Goal: Task Accomplishment & Management: Complete application form

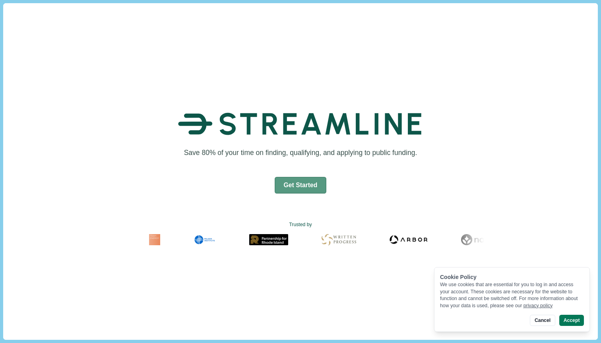
click at [307, 185] on button "Get Started" at bounding box center [301, 185] width 52 height 17
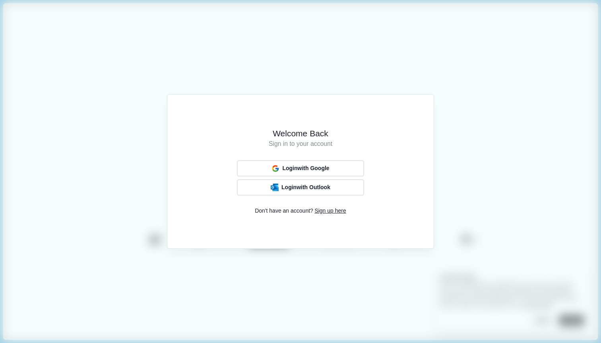
click at [476, 150] on div "Welcome Back Sign in to your account Login with Google Login with Outlook Don't…" at bounding box center [300, 171] width 601 height 343
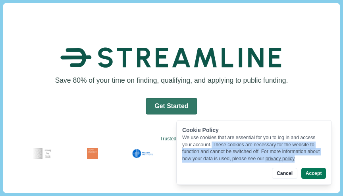
drag, startPoint x: 213, startPoint y: 145, endPoint x: 322, endPoint y: 156, distance: 108.7
click at [322, 156] on div "We use cookies that are essential for you to log in and access your account. Th…" at bounding box center [254, 148] width 144 height 28
click at [318, 157] on div "We use cookies that are essential for you to log in and access your account. Th…" at bounding box center [254, 148] width 144 height 28
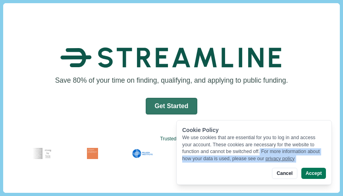
drag, startPoint x: 266, startPoint y: 151, endPoint x: 326, endPoint y: 165, distance: 61.3
click at [326, 165] on div "Cookie Policy We use cookies that are essential for you to log in and access yo…" at bounding box center [255, 152] width 156 height 65
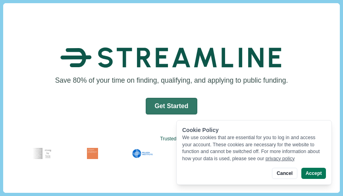
click at [242, 124] on div "Cookie Policy We use cookies that are essential for you to log in and access yo…" at bounding box center [255, 152] width 156 height 65
click at [167, 103] on button "Get Started" at bounding box center [172, 106] width 52 height 17
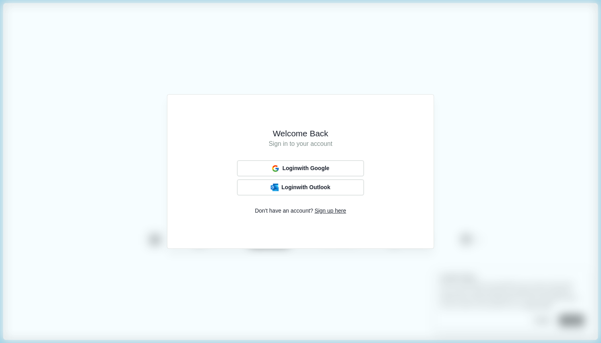
click at [330, 211] on span "Sign up here" at bounding box center [329, 211] width 31 height 8
click at [311, 165] on div "Sign up with Google" at bounding box center [300, 168] width 65 height 10
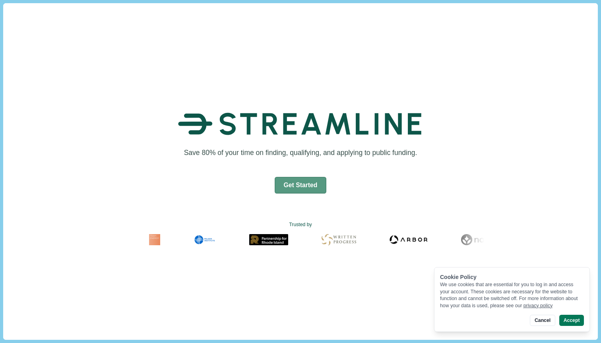
click at [298, 188] on button "Get Started" at bounding box center [301, 185] width 52 height 17
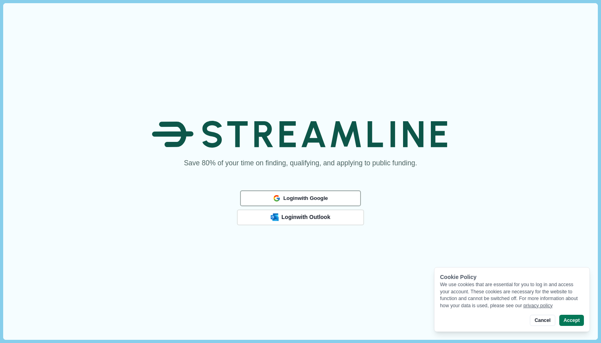
click at [318, 196] on span "Login with Google" at bounding box center [305, 198] width 45 height 6
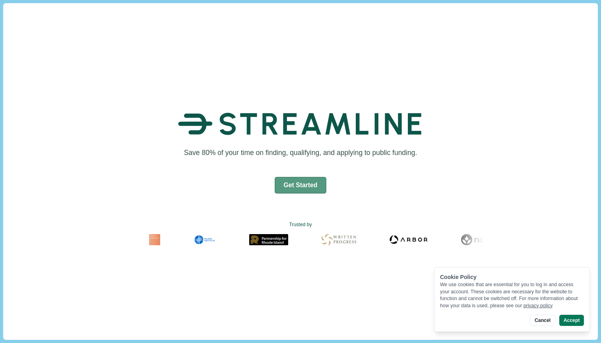
click at [312, 186] on button "Get Started" at bounding box center [301, 185] width 52 height 17
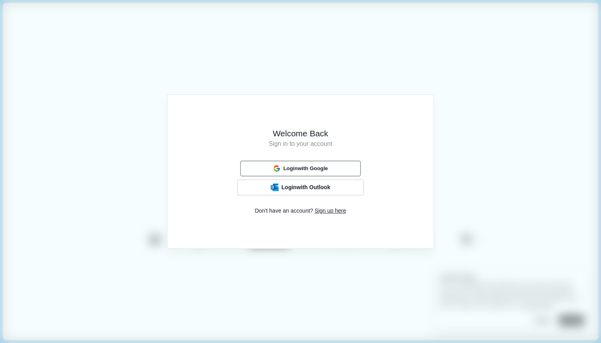
click at [323, 167] on span "Login with Google" at bounding box center [305, 168] width 45 height 6
